Goal: Transaction & Acquisition: Purchase product/service

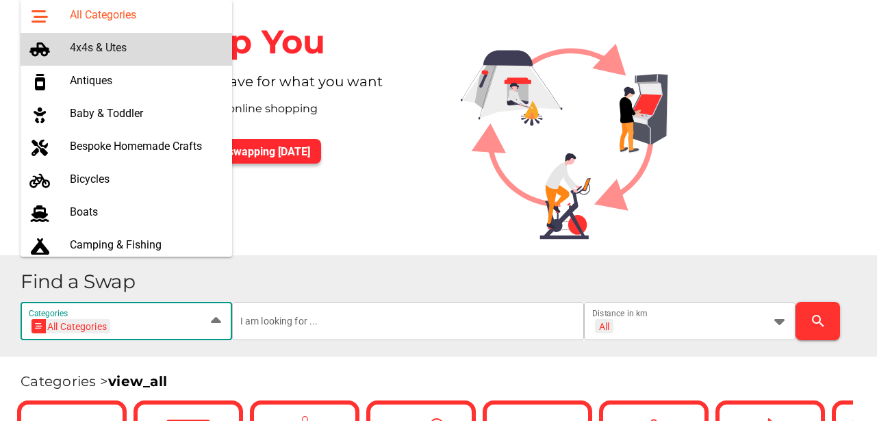
scroll to position [45, 0]
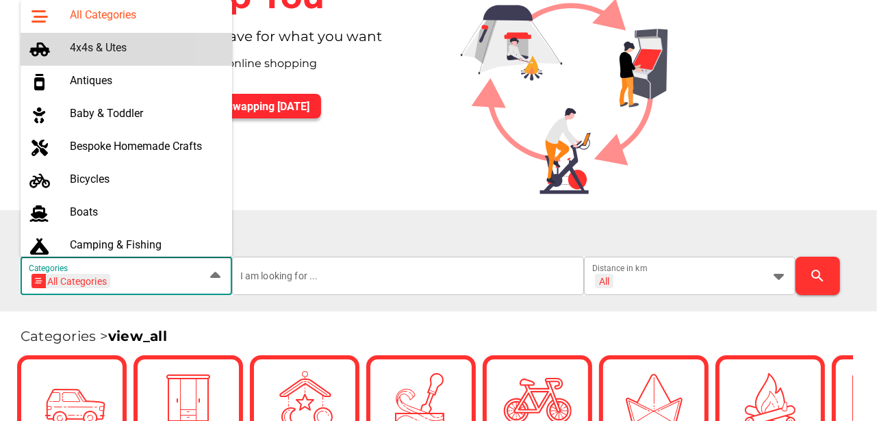
click at [83, 47] on div "4x4s & Utes" at bounding box center [145, 47] width 151 height 13
type input "4x4s & Utes"
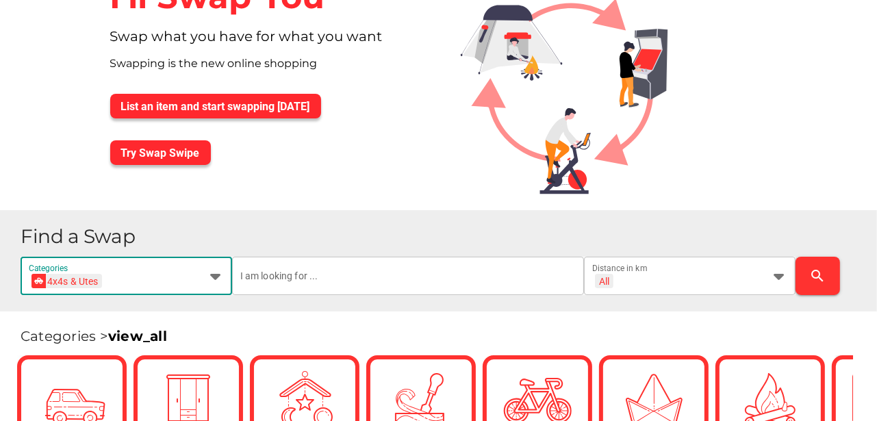
scroll to position [0, 50]
click at [277, 276] on input "text" at bounding box center [408, 276] width 336 height 38
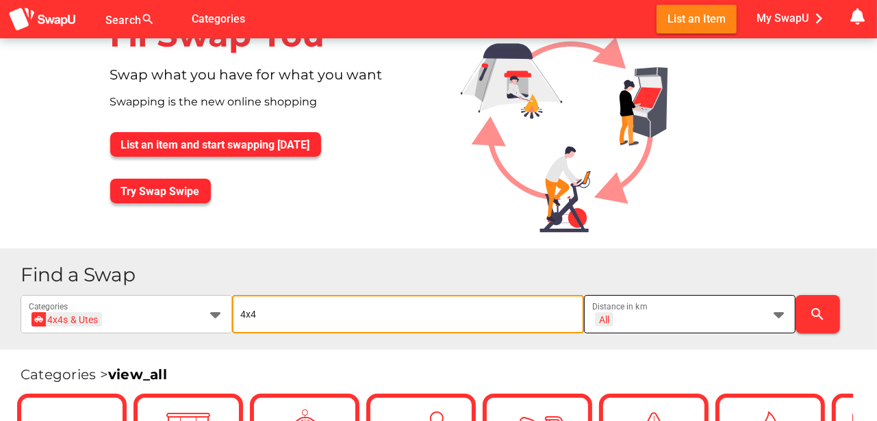
type input "4x4"
click at [779, 312] on icon at bounding box center [779, 314] width 16 height 16
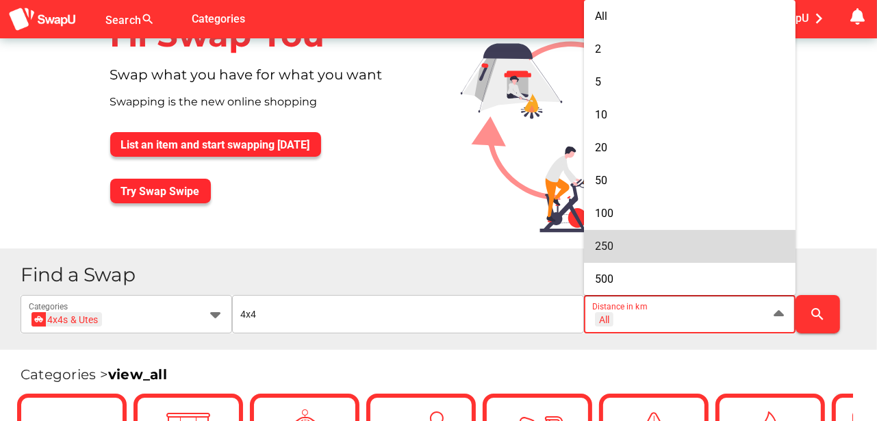
click at [643, 246] on div "250" at bounding box center [690, 246] width 190 height 13
type input "+ 250 km"
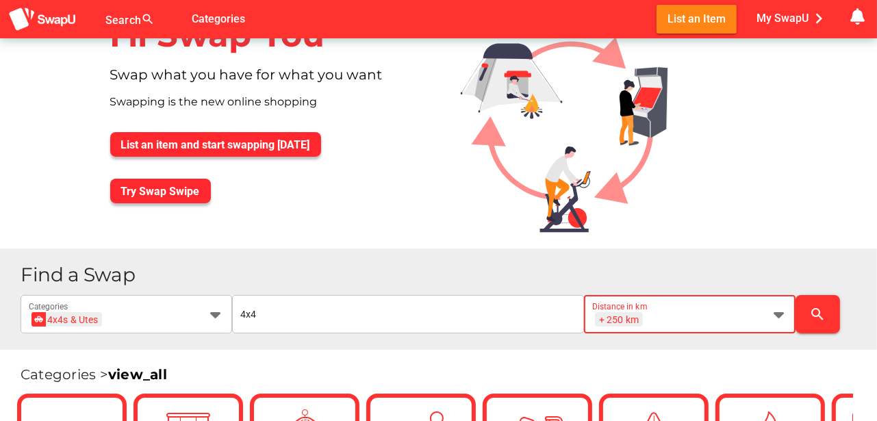
scroll to position [0, 18]
click at [819, 311] on icon "search" at bounding box center [818, 314] width 16 height 16
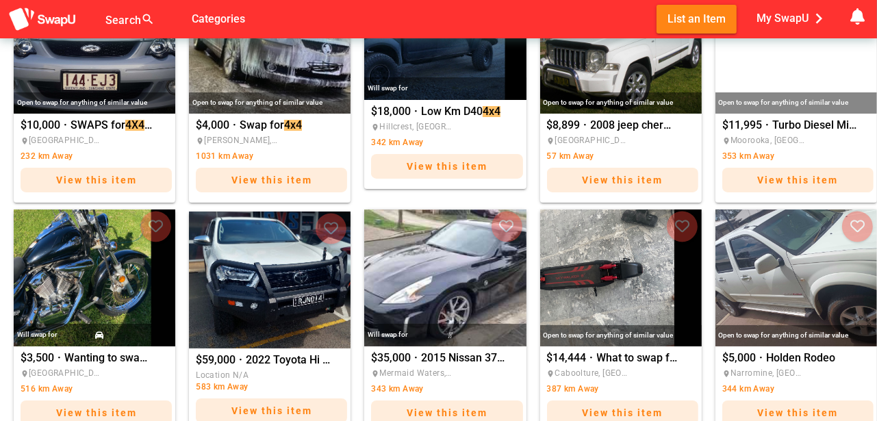
scroll to position [730, 0]
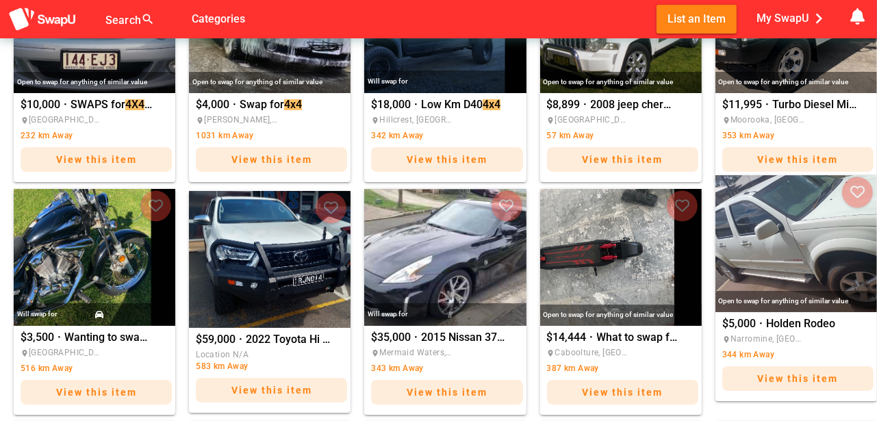
click at [771, 252] on img "Holden Rodeo" at bounding box center [796, 243] width 162 height 137
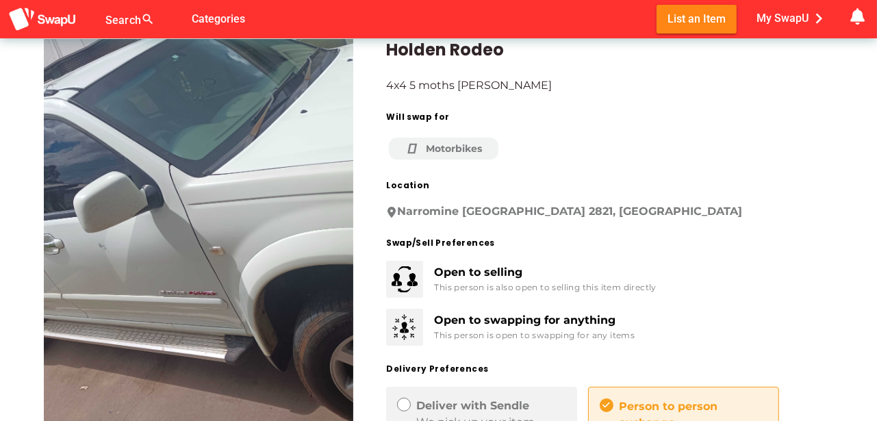
scroll to position [23, 0]
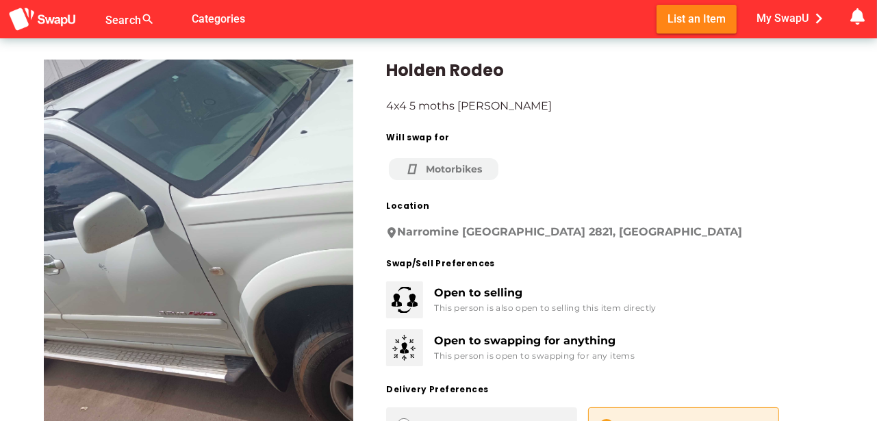
click at [251, 205] on img at bounding box center [198, 265] width 309 height 411
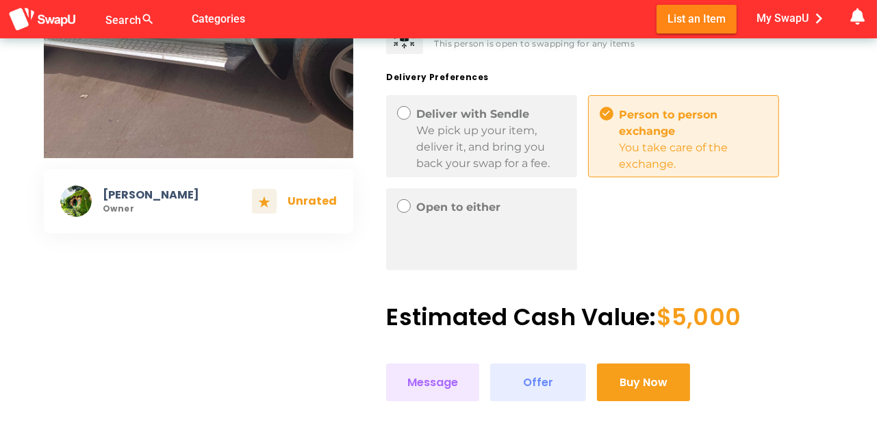
scroll to position [387, 0]
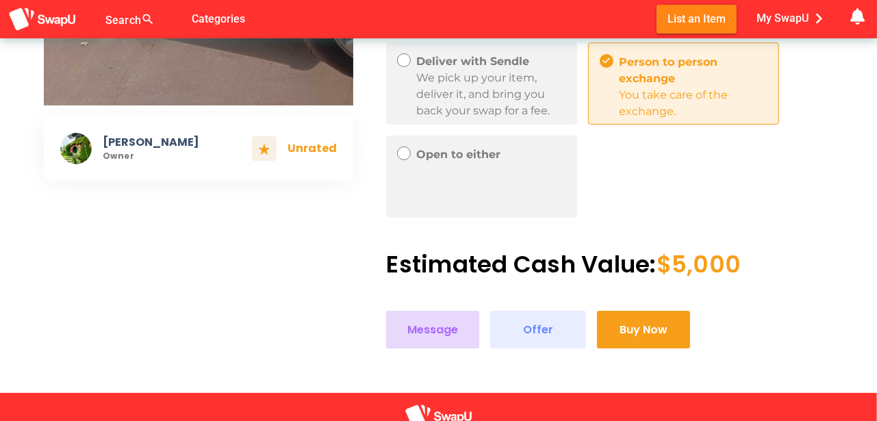
click at [430, 327] on span "Message" at bounding box center [432, 329] width 51 height 18
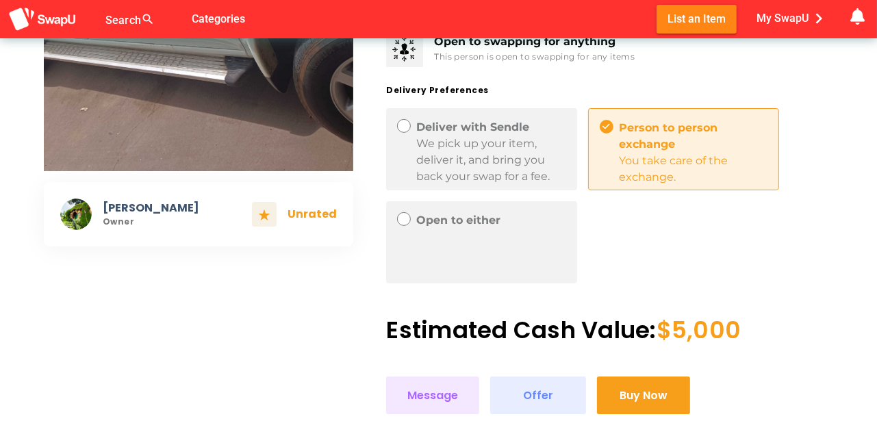
scroll to position [319, 0]
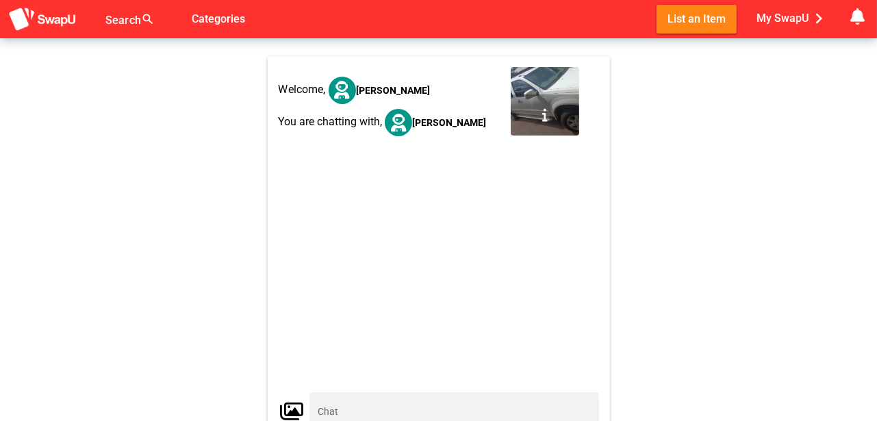
click at [357, 307] on div at bounding box center [438, 273] width 325 height 240
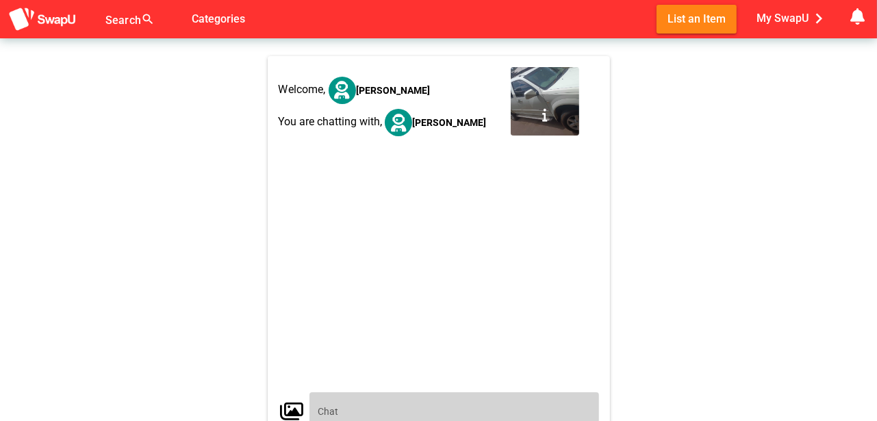
click at [335, 408] on input "text" at bounding box center [454, 411] width 273 height 38
click at [361, 415] on input "more info pics" at bounding box center [454, 411] width 273 height 38
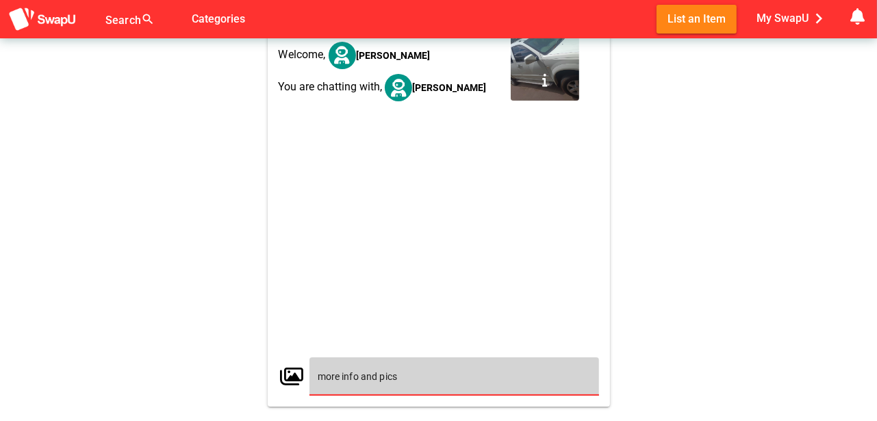
scroll to position [38, 0]
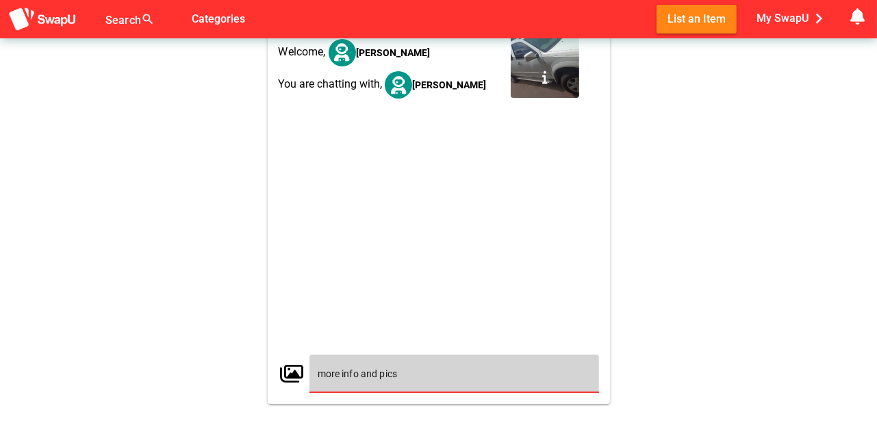
click at [416, 376] on input "more info and pics" at bounding box center [454, 374] width 273 height 38
type input "more info and pics"
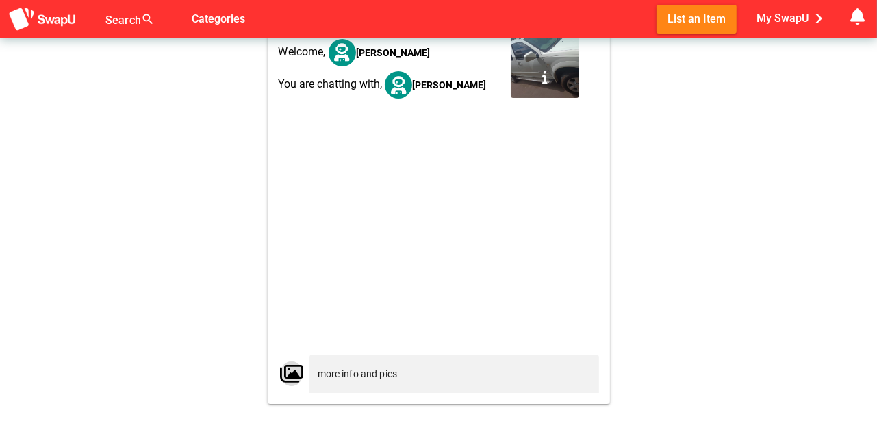
click at [290, 370] on icon "button" at bounding box center [291, 373] width 21 height 21
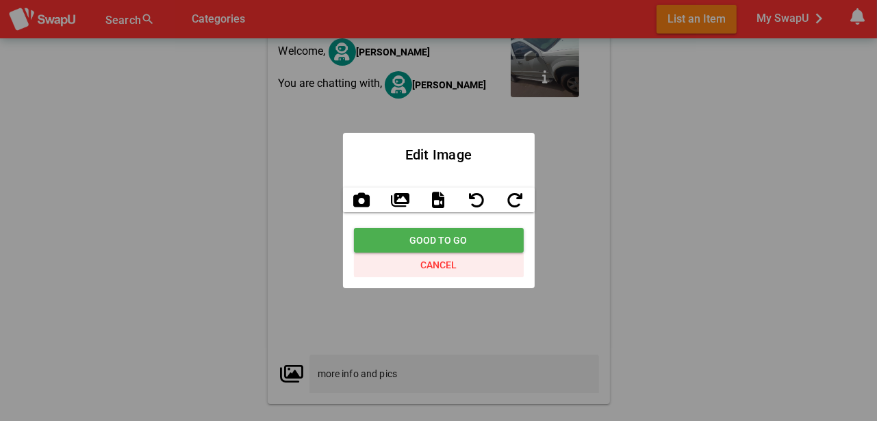
click at [447, 261] on span "Cancel" at bounding box center [438, 265] width 36 height 16
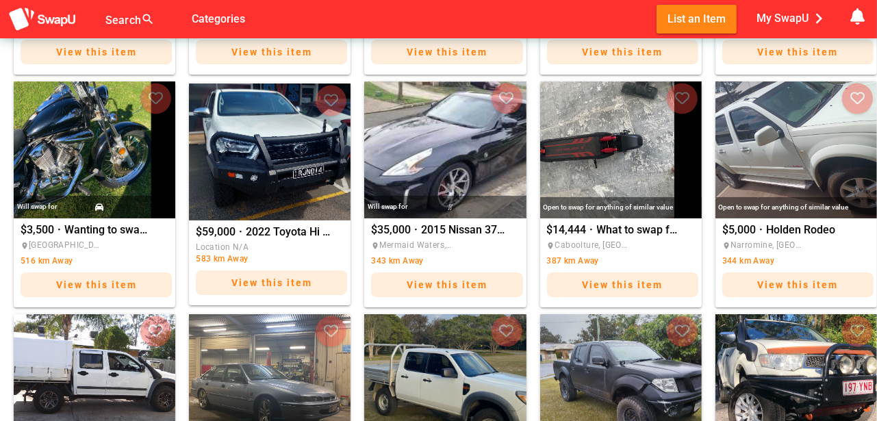
scroll to position [844, 0]
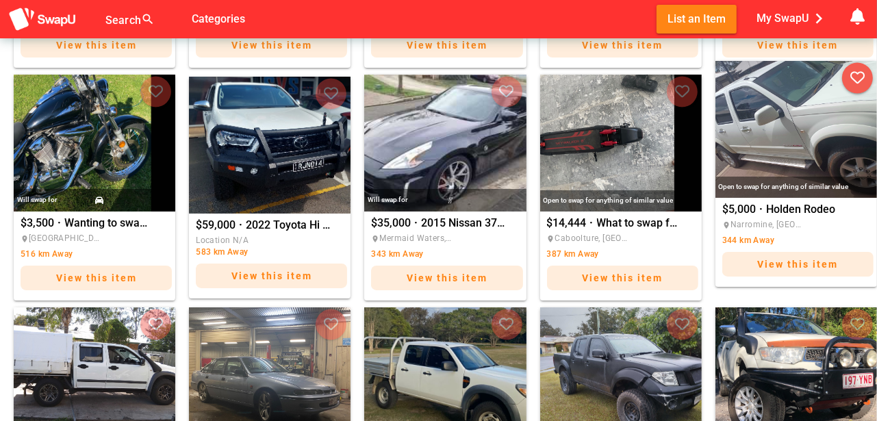
click at [856, 74] on icon "button" at bounding box center [857, 78] width 14 height 14
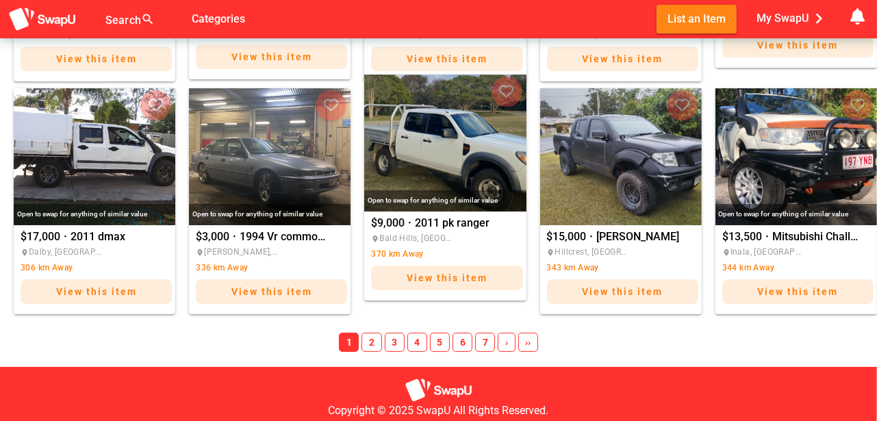
scroll to position [1130, 0]
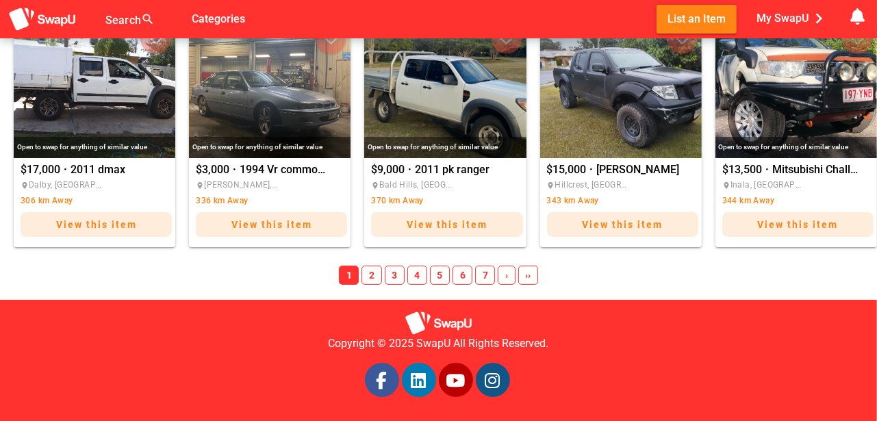
click at [376, 276] on span "2" at bounding box center [371, 275] width 20 height 19
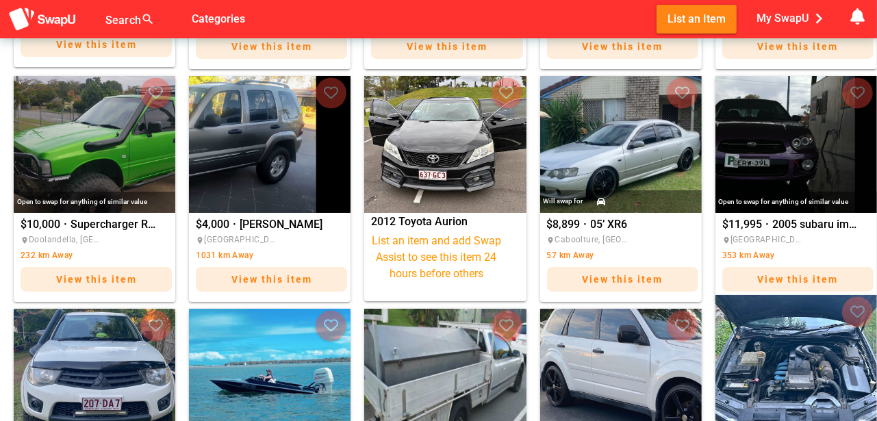
scroll to position [605, 0]
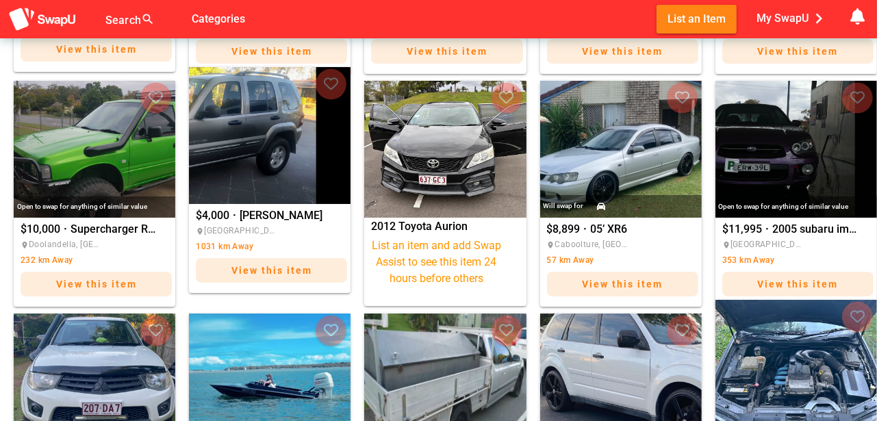
click at [293, 168] on img "Matt" at bounding box center [270, 135] width 162 height 137
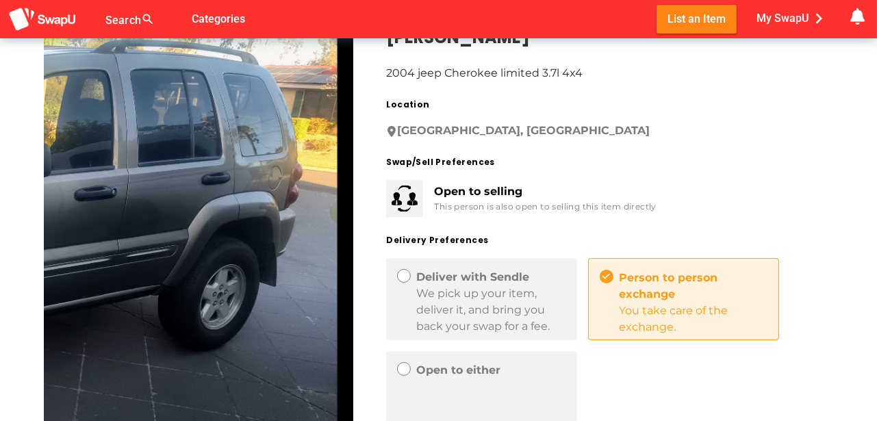
scroll to position [45, 0]
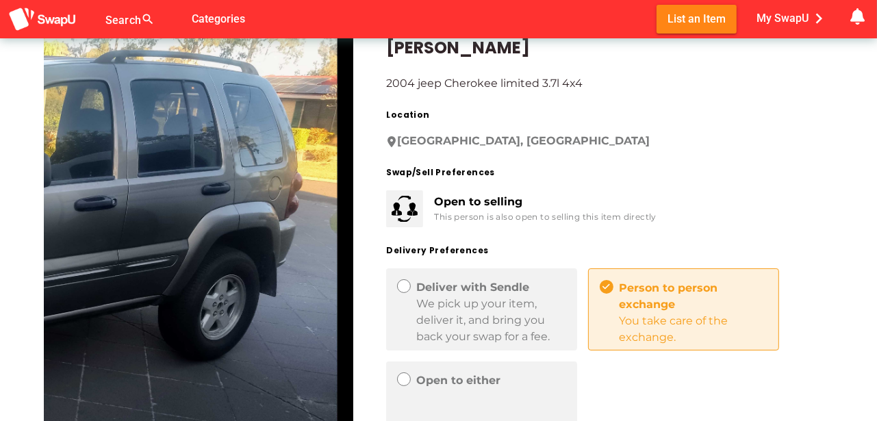
click at [247, 181] on img at bounding box center [198, 242] width 309 height 411
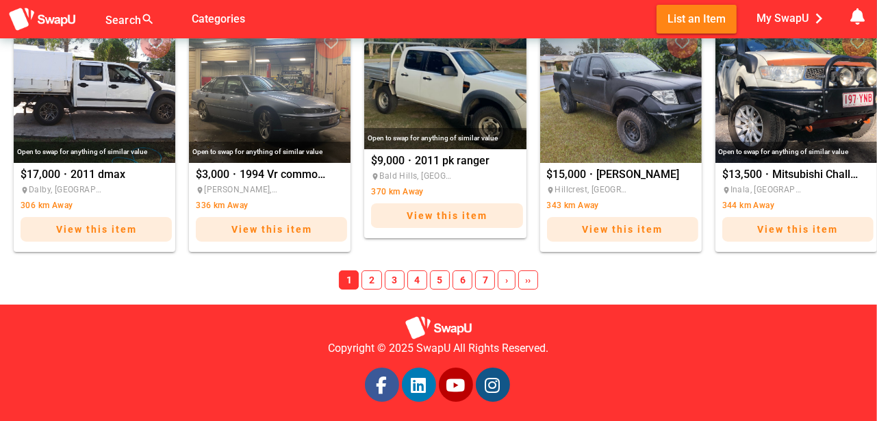
scroll to position [1130, 0]
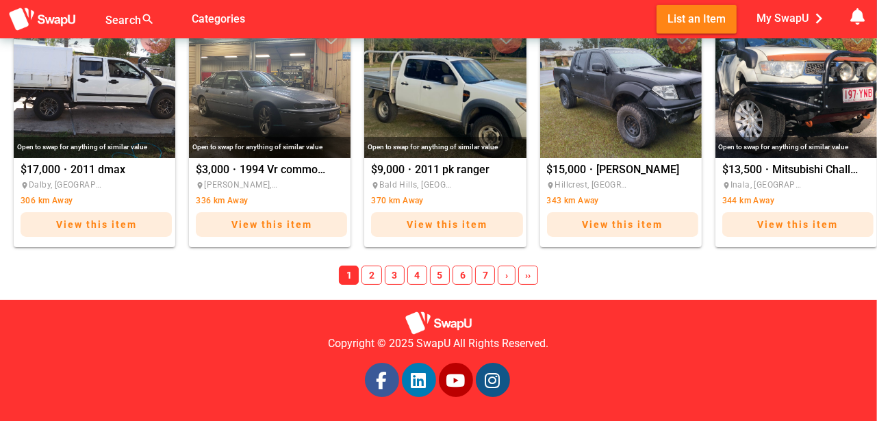
click at [376, 276] on span "2" at bounding box center [371, 275] width 20 height 19
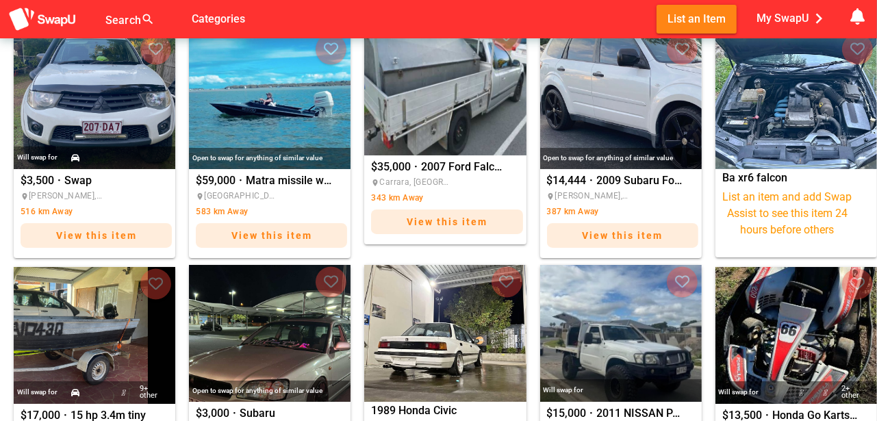
scroll to position [1016, 0]
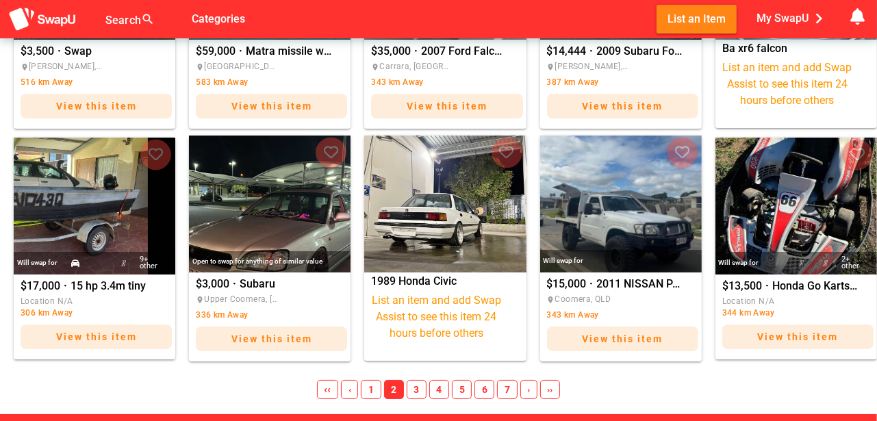
click at [418, 387] on span "3" at bounding box center [417, 389] width 20 height 19
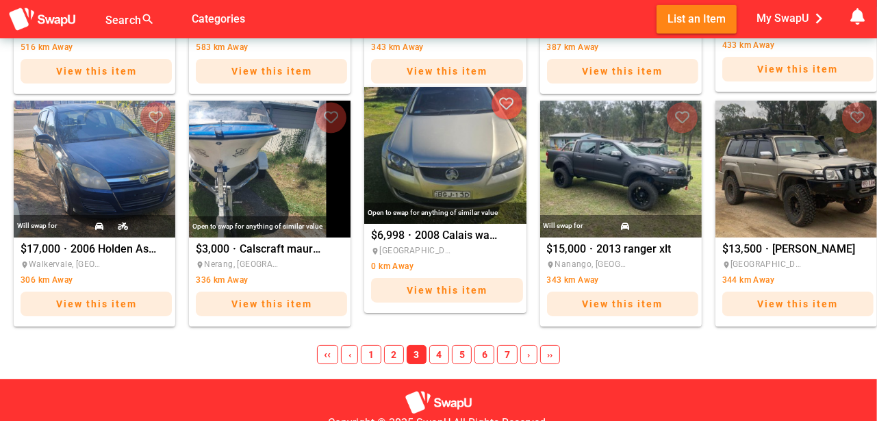
scroll to position [1062, 0]
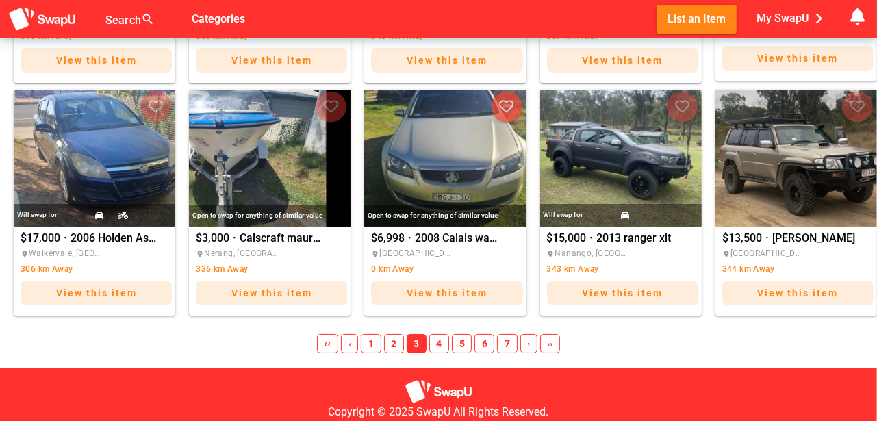
click at [441, 345] on span "4" at bounding box center [439, 343] width 20 height 19
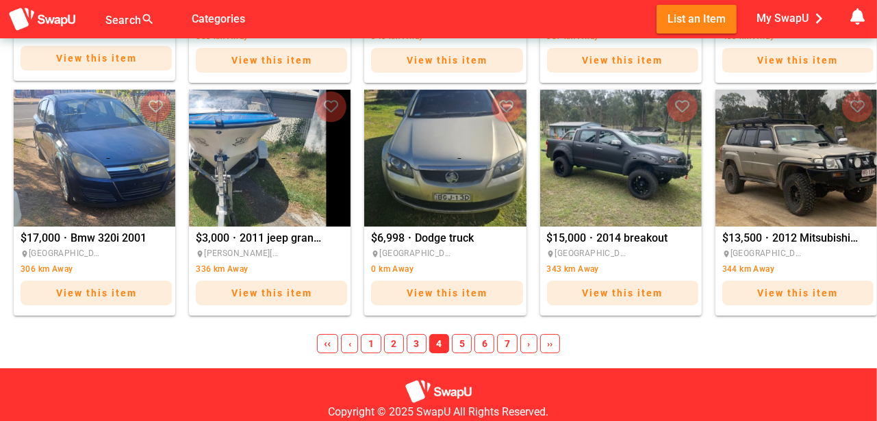
scroll to position [1064, 0]
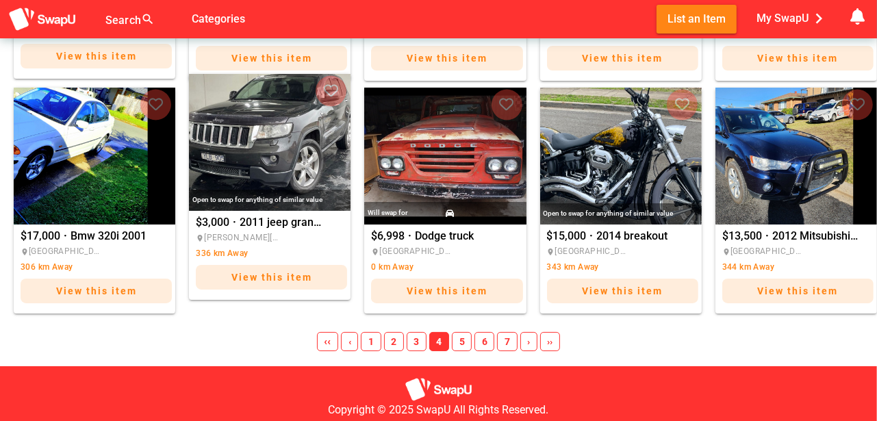
click at [264, 156] on img "2011 jeep grand Cherokee" at bounding box center [270, 142] width 162 height 137
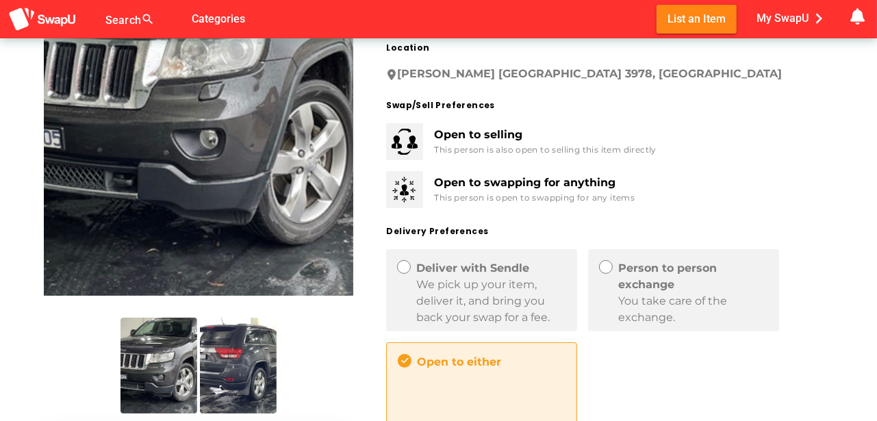
scroll to position [319, 0]
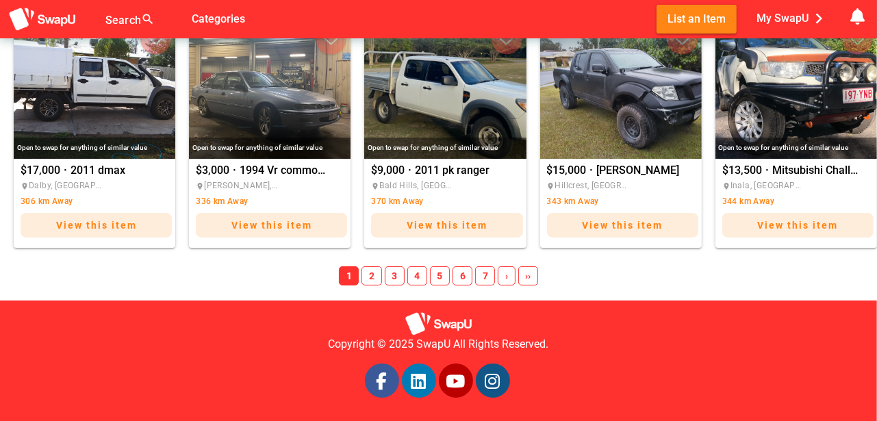
scroll to position [1130, 0]
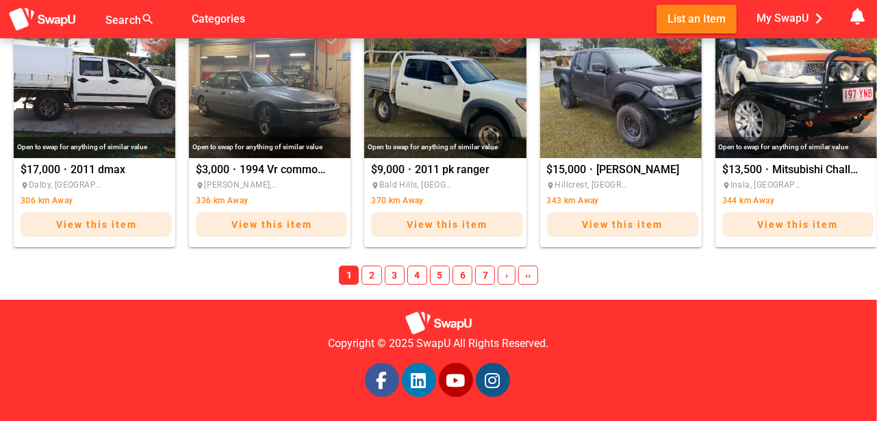
click at [415, 273] on span "4" at bounding box center [417, 275] width 20 height 19
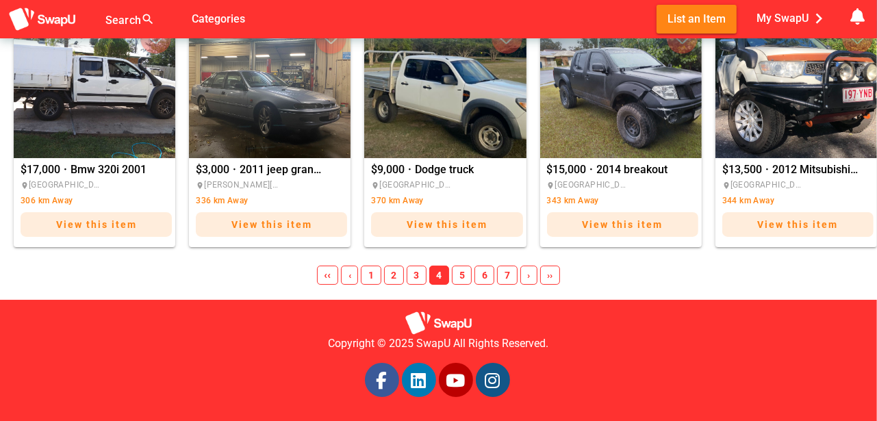
scroll to position [1127, 0]
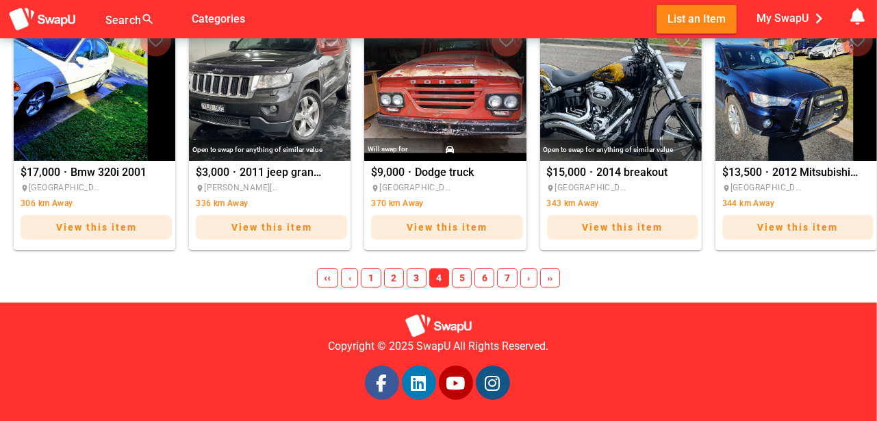
click at [462, 276] on span "5" at bounding box center [462, 277] width 20 height 19
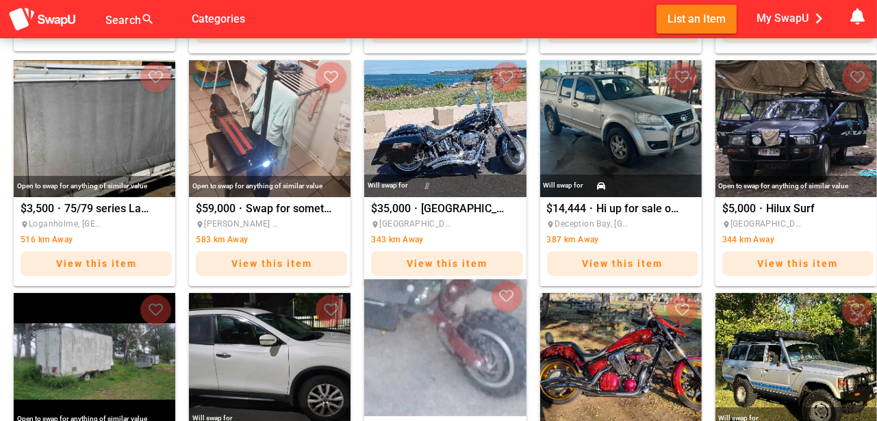
scroll to position [810, 0]
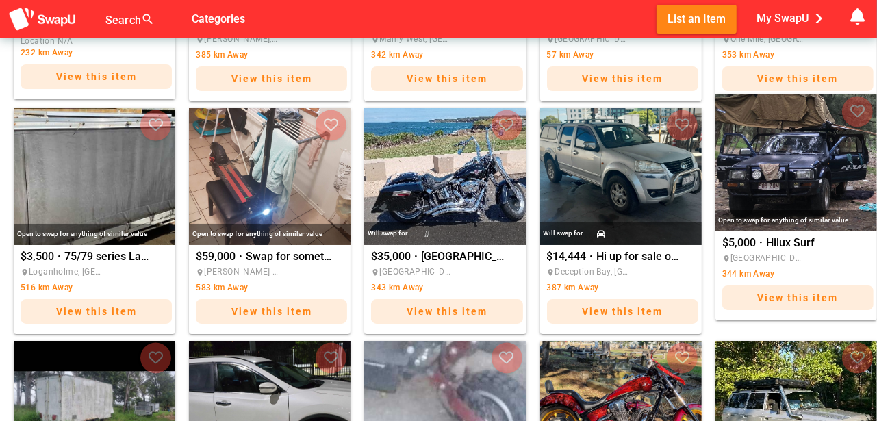
click at [812, 175] on img "Hilux Surf" at bounding box center [796, 162] width 162 height 137
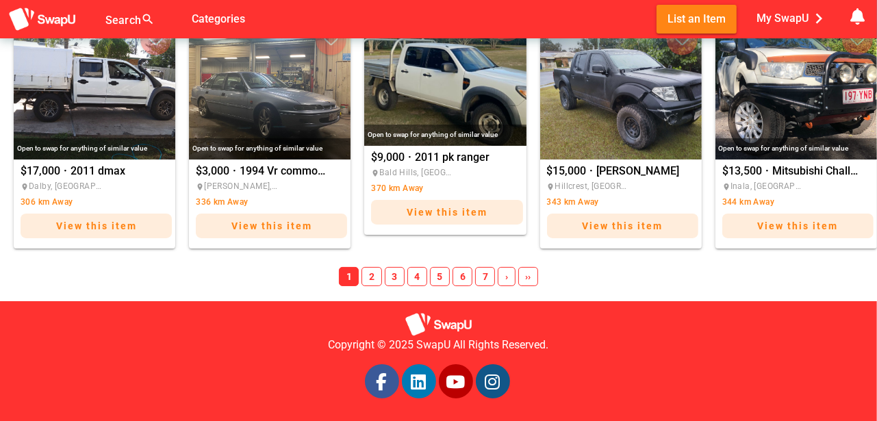
scroll to position [1130, 0]
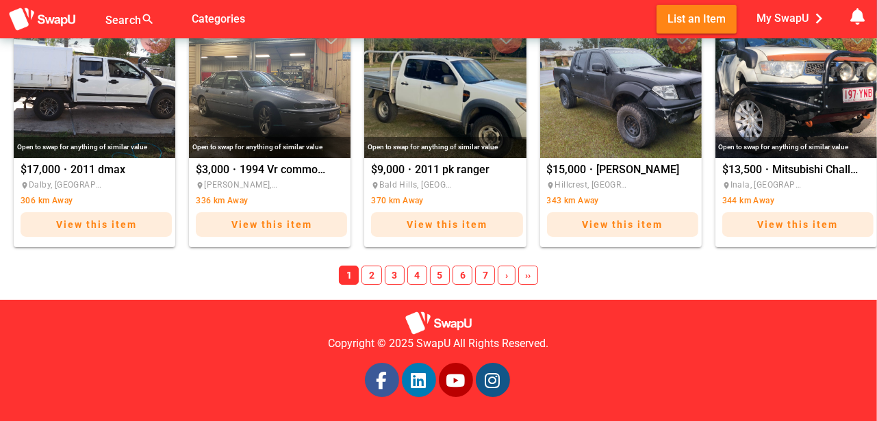
click at [442, 275] on span "5" at bounding box center [440, 275] width 20 height 19
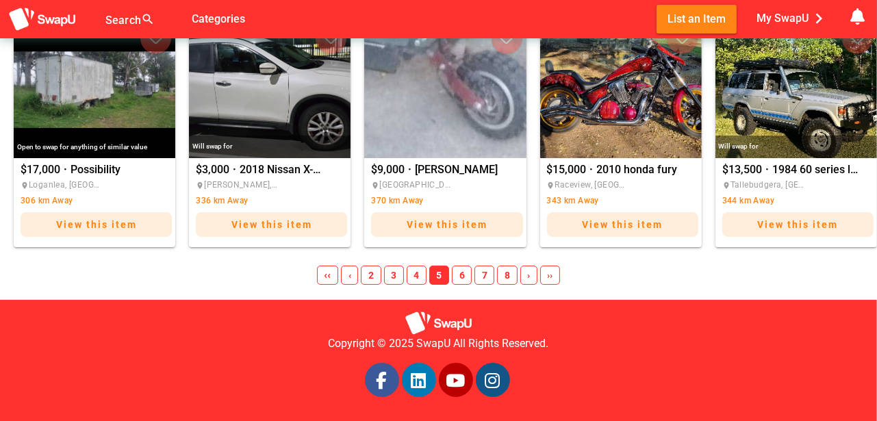
click at [461, 277] on span "6" at bounding box center [462, 275] width 20 height 19
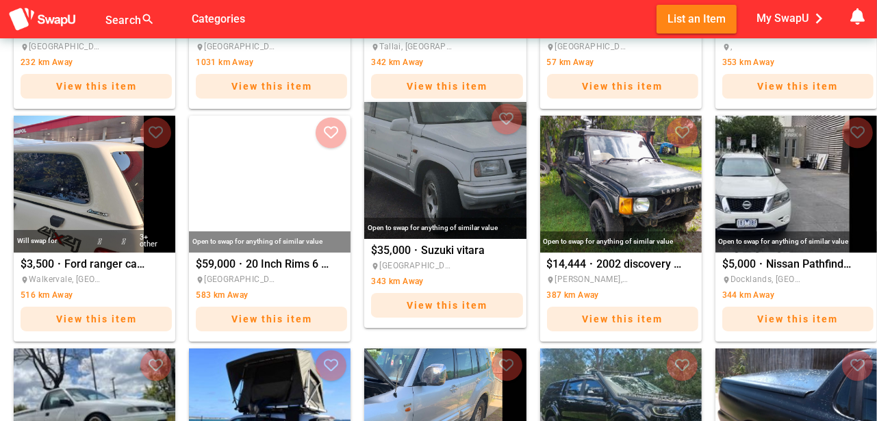
scroll to position [719, 0]
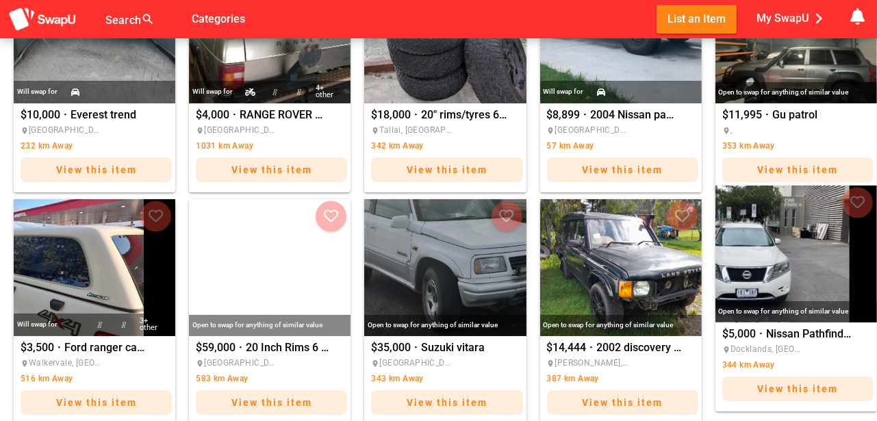
click at [776, 273] on img "Nissan Pathfinder V6" at bounding box center [796, 253] width 162 height 137
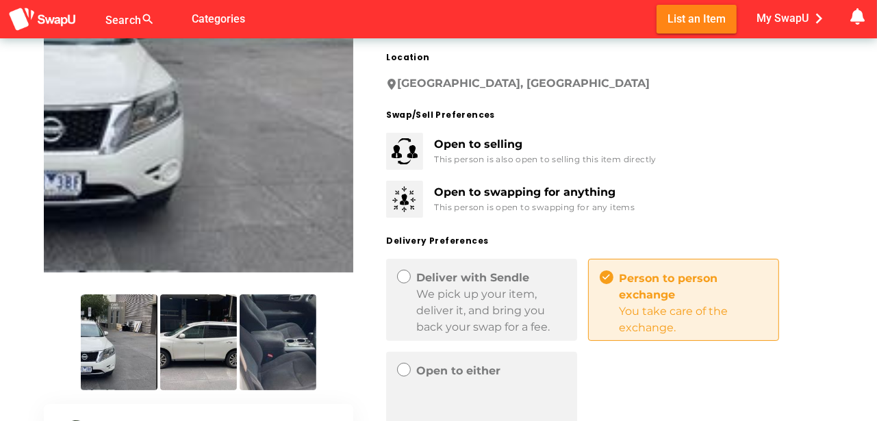
scroll to position [159, 0]
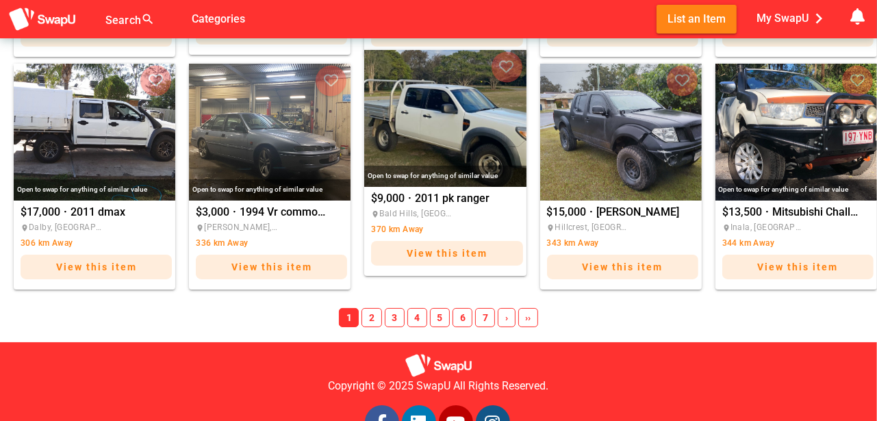
scroll to position [1130, 0]
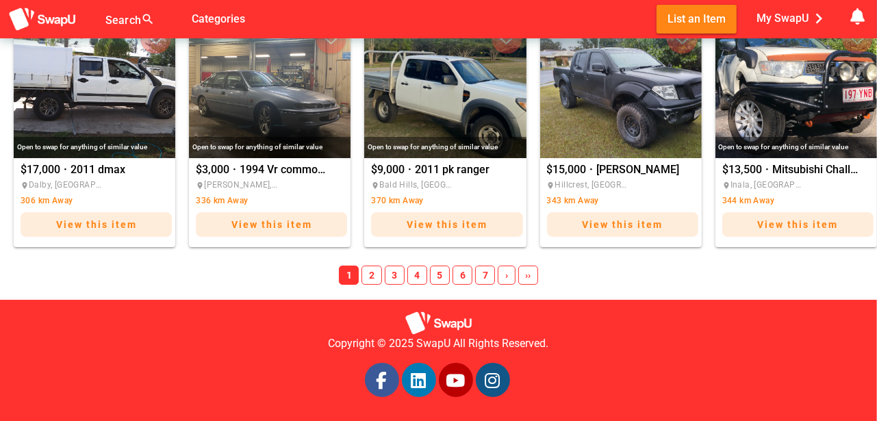
click at [482, 274] on span "7" at bounding box center [485, 275] width 20 height 19
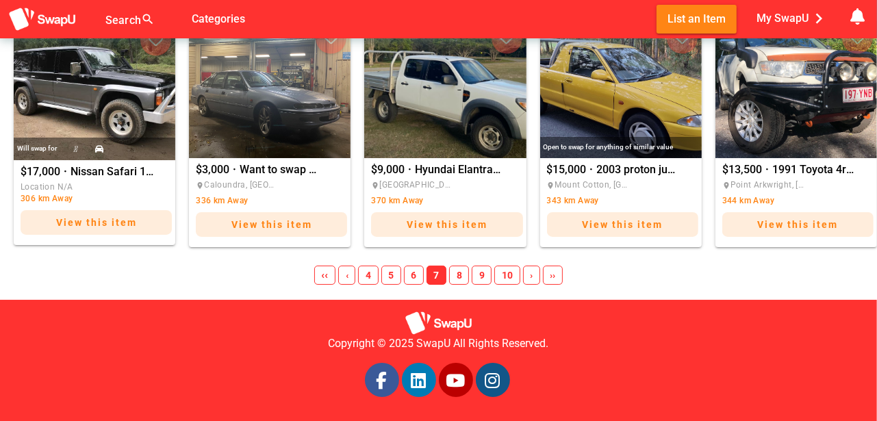
click at [482, 274] on span "9" at bounding box center [482, 275] width 20 height 19
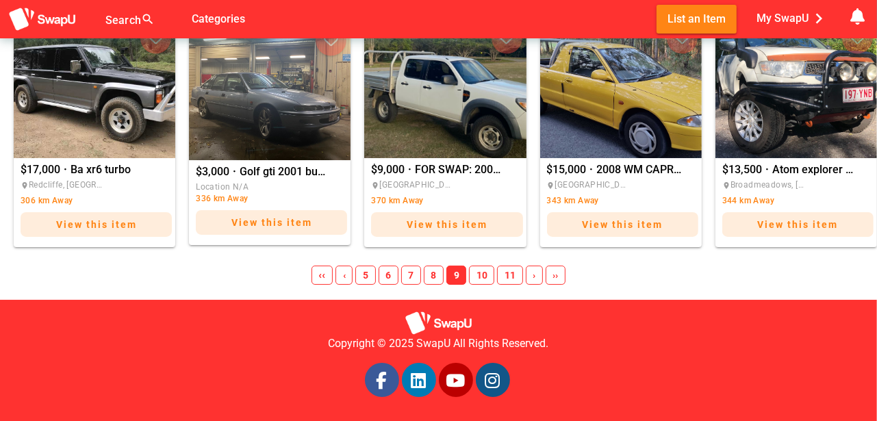
click at [406, 275] on span "7" at bounding box center [411, 275] width 20 height 19
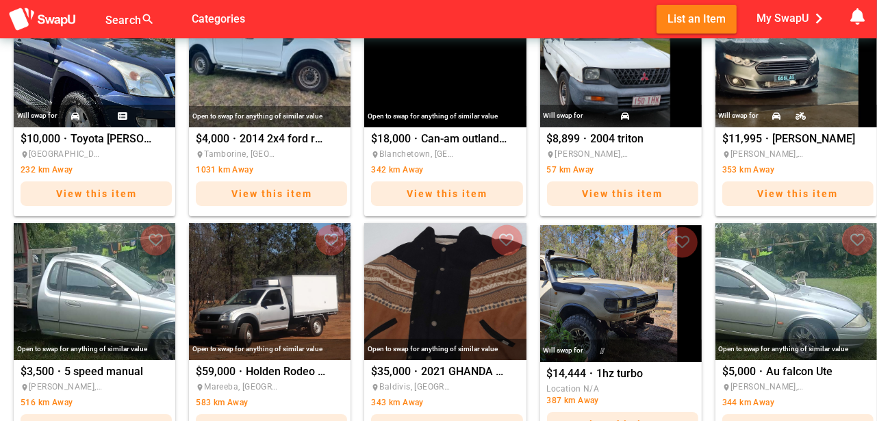
scroll to position [582, 0]
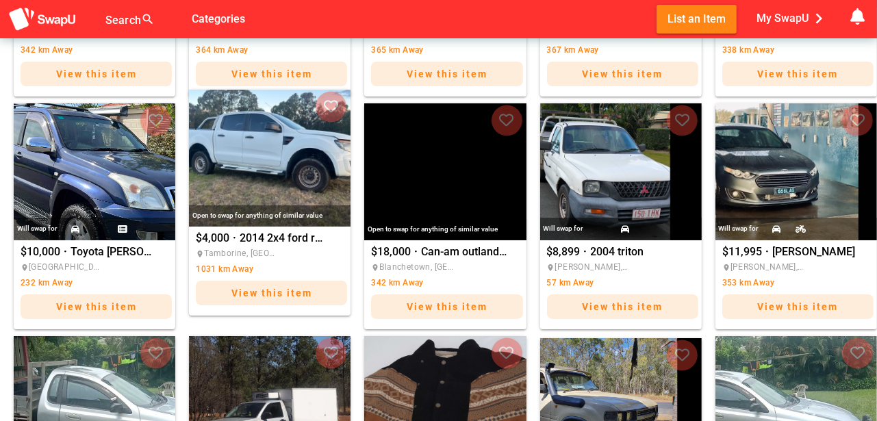
click at [255, 159] on img "2014 2x4 ford ranger 2.2LTD" at bounding box center [270, 158] width 162 height 137
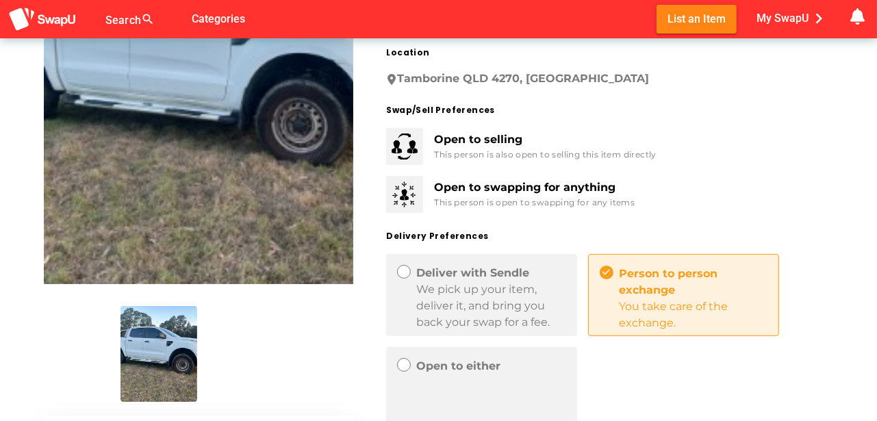
scroll to position [205, 0]
